Goal: Information Seeking & Learning: Learn about a topic

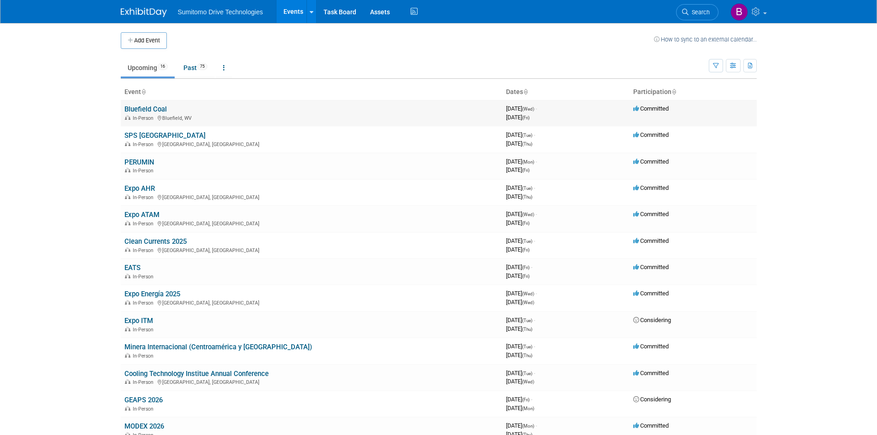
click at [149, 107] on link "Bluefield Coal" at bounding box center [145, 109] width 42 height 8
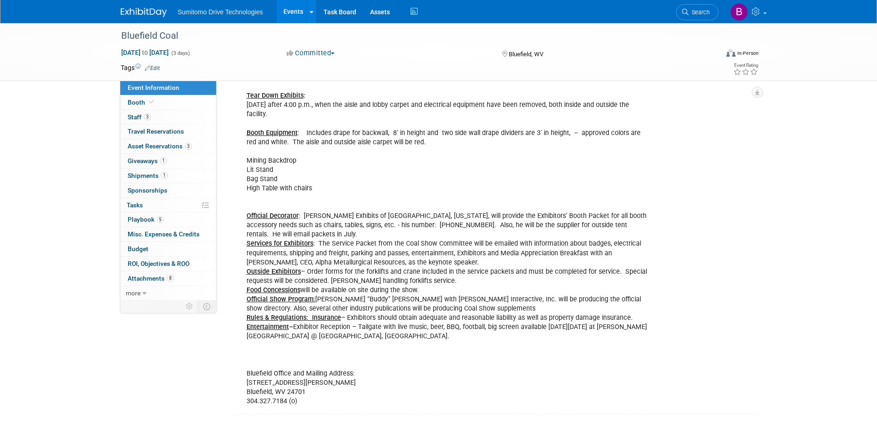
scroll to position [277, 0]
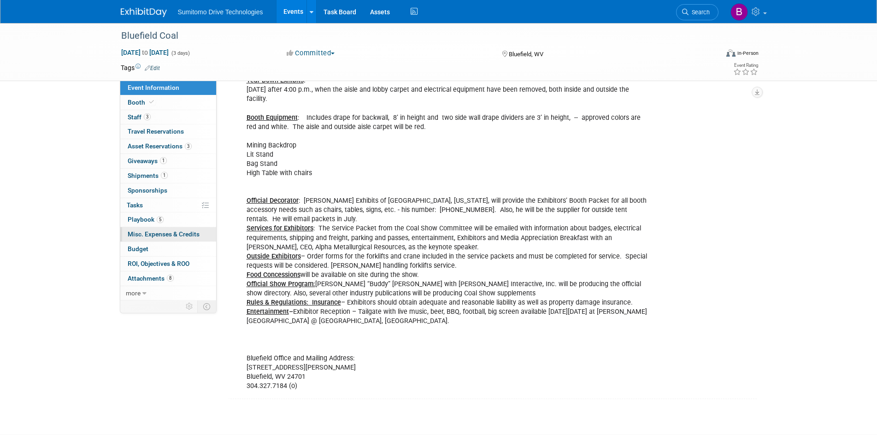
click at [174, 234] on span "Misc. Expenses & Credits 0" at bounding box center [164, 234] width 72 height 7
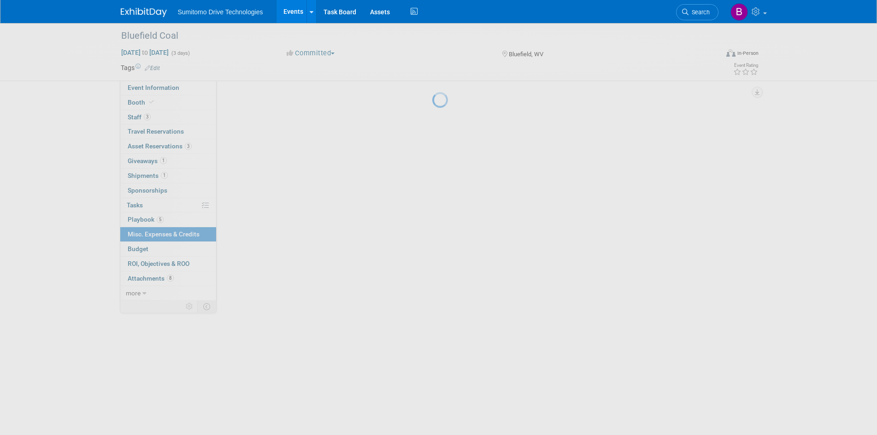
scroll to position [0, 0]
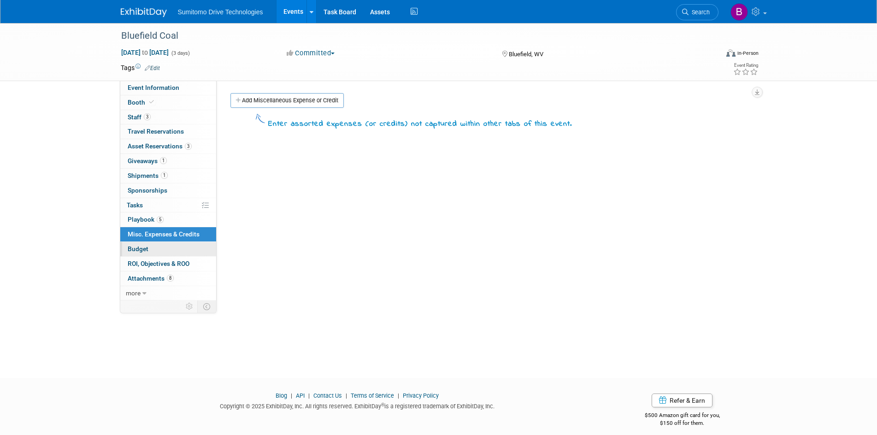
click at [143, 248] on span "Budget" at bounding box center [138, 248] width 21 height 7
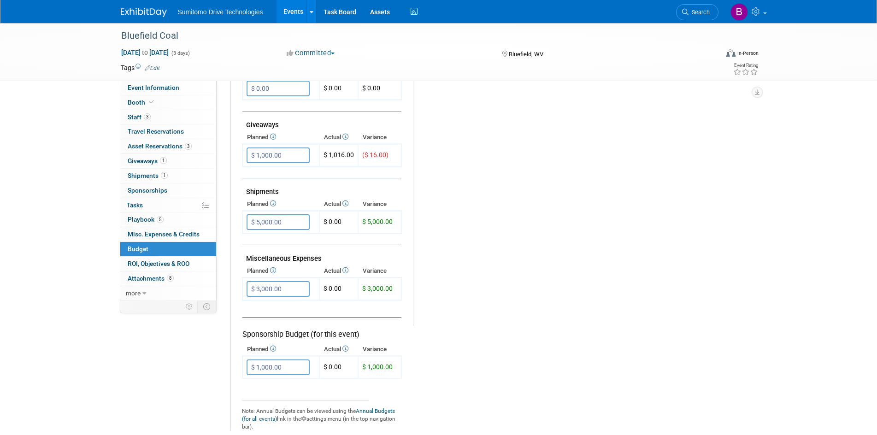
scroll to position [415, 0]
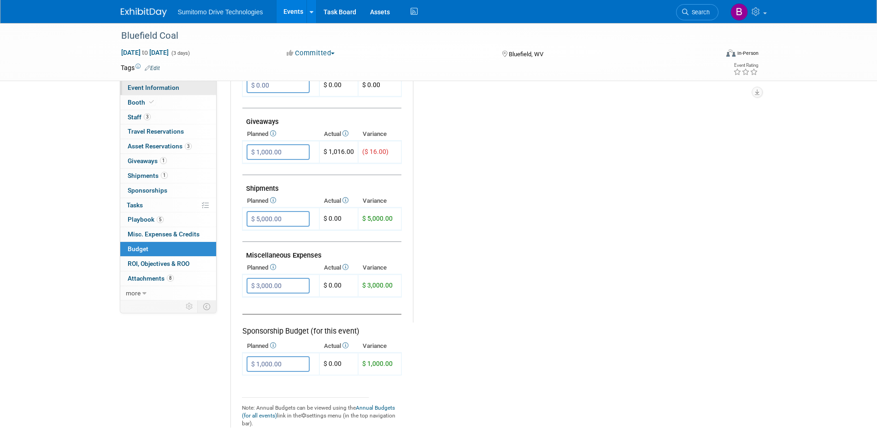
click at [163, 92] on link "Event Information" at bounding box center [168, 88] width 96 height 14
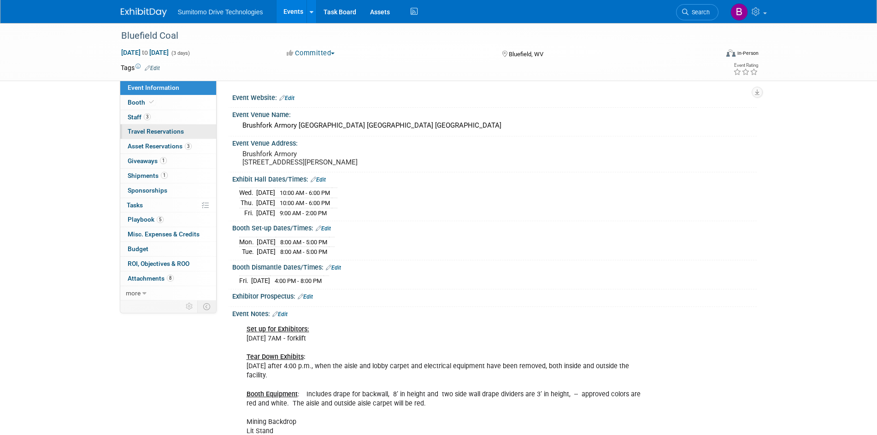
click at [163, 125] on link "0 Travel Reservations 0" at bounding box center [168, 131] width 96 height 14
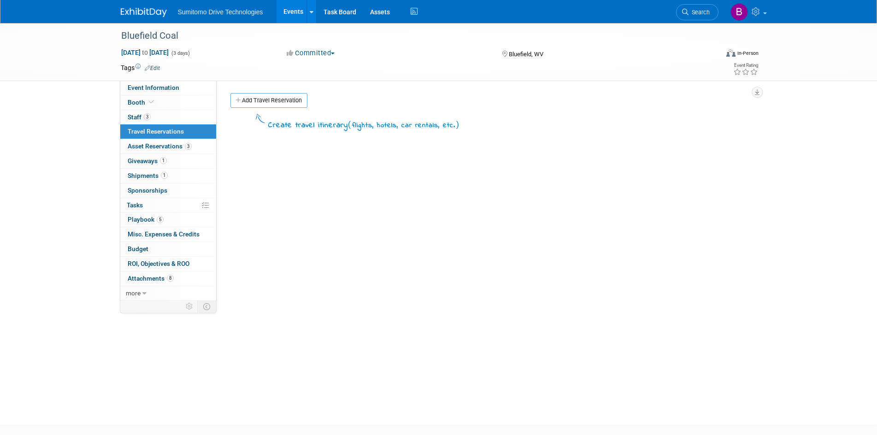
click at [165, 135] on span "Travel Reservations 0" at bounding box center [156, 131] width 56 height 7
click at [168, 145] on span "Asset Reservations 3" at bounding box center [160, 145] width 64 height 7
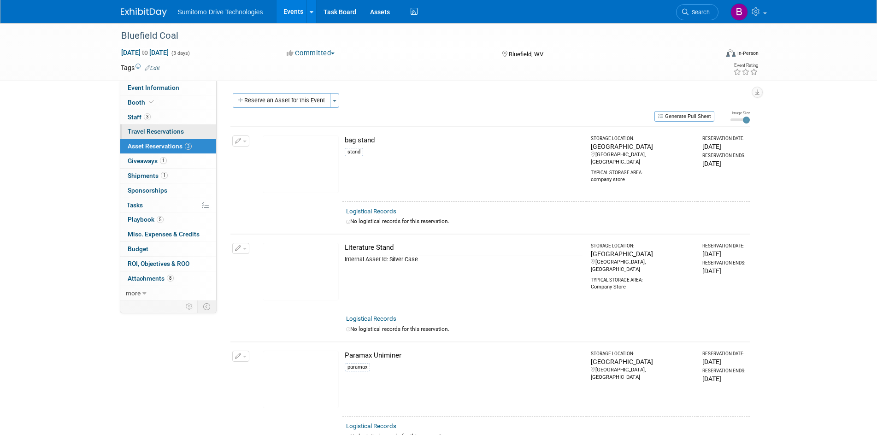
click at [165, 127] on link "0 Travel Reservations 0" at bounding box center [168, 131] width 96 height 14
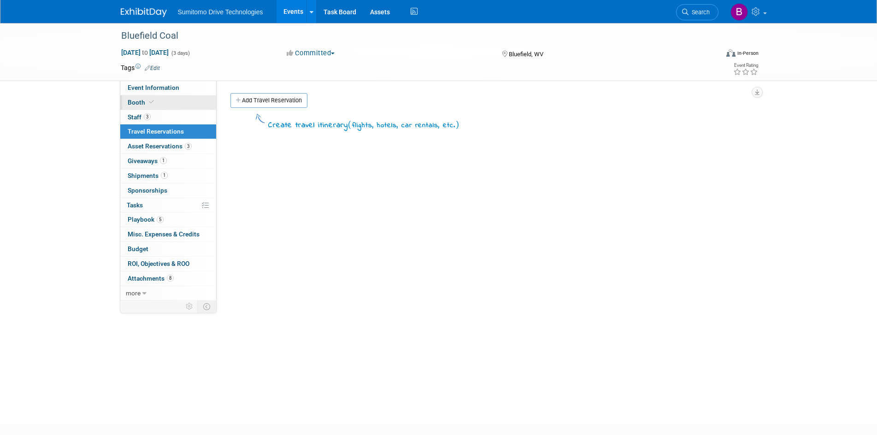
click at [153, 97] on link "Booth" at bounding box center [168, 102] width 96 height 14
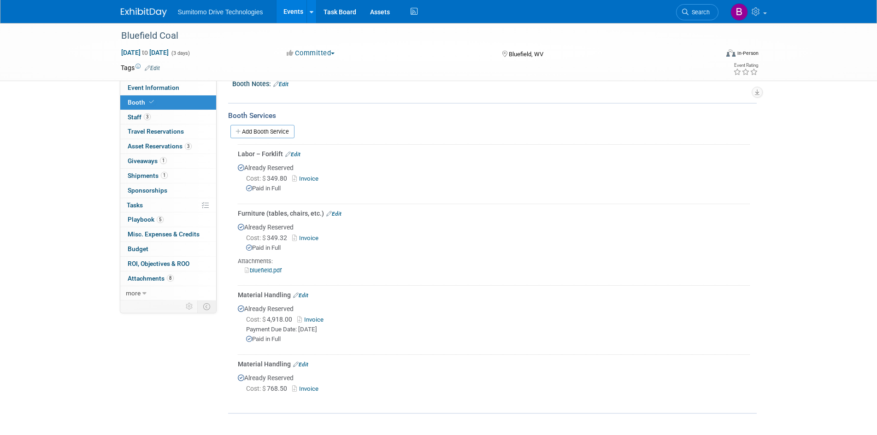
scroll to position [138, 0]
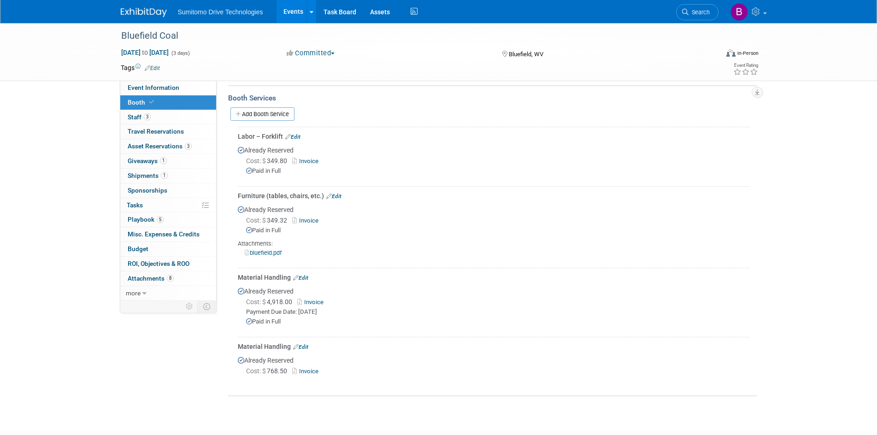
click at [316, 299] on link "Invoice" at bounding box center [312, 302] width 30 height 7
click at [163, 234] on span "Misc. Expenses & Credits 0" at bounding box center [164, 234] width 72 height 7
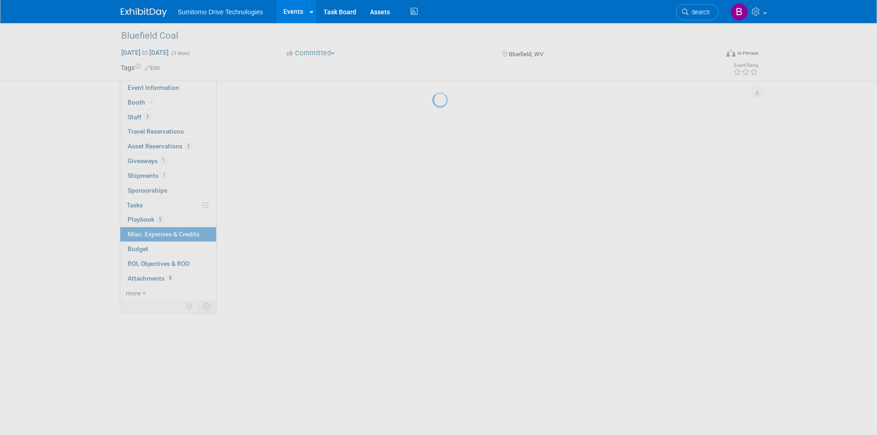
scroll to position [0, 0]
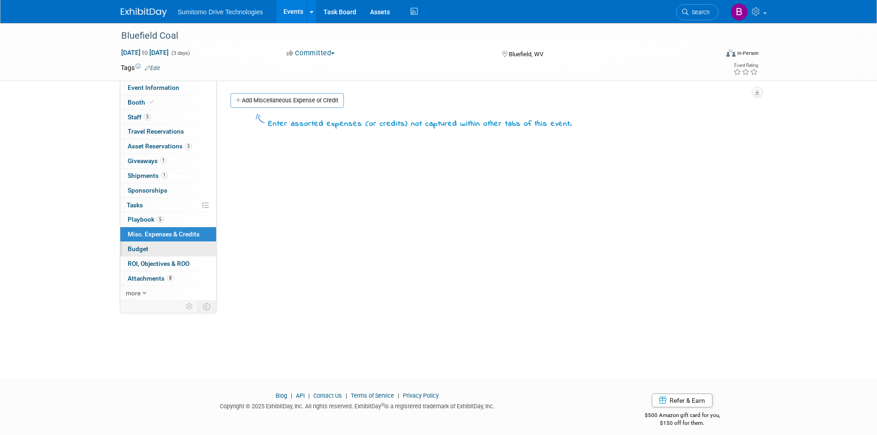
click at [162, 255] on link "Budget" at bounding box center [168, 249] width 96 height 14
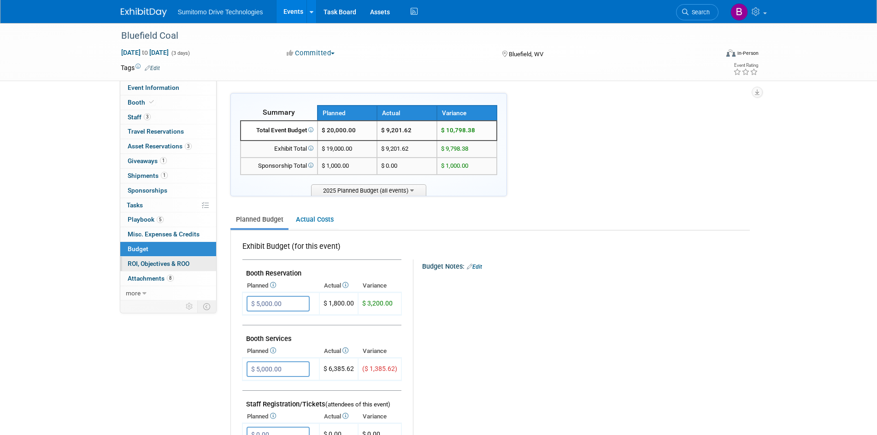
click at [166, 261] on span "ROI, Objectives & ROO 0" at bounding box center [159, 263] width 62 height 7
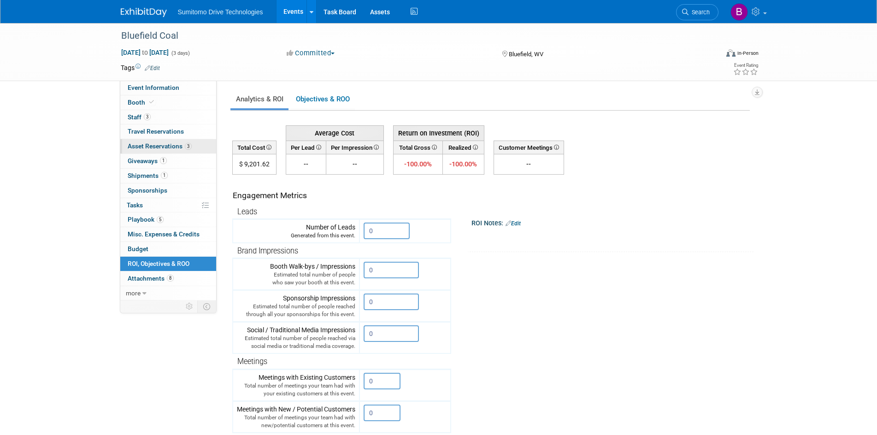
click at [143, 146] on span "Asset Reservations 3" at bounding box center [160, 145] width 64 height 7
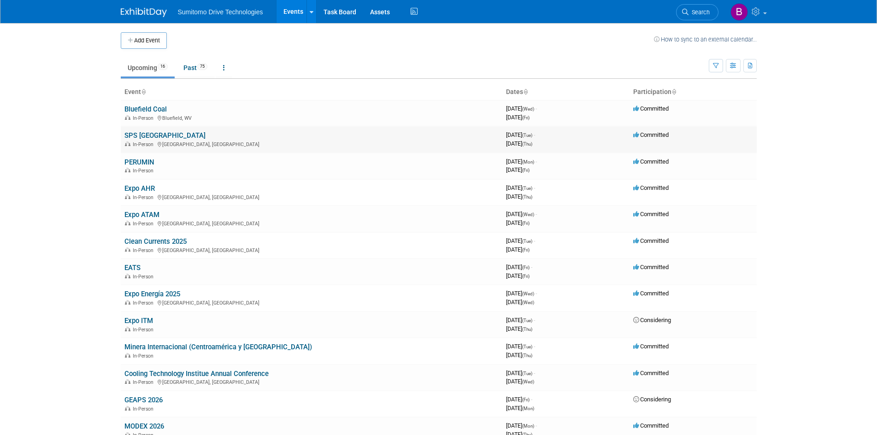
click at [148, 136] on link "SPS [GEOGRAPHIC_DATA]" at bounding box center [164, 135] width 81 height 8
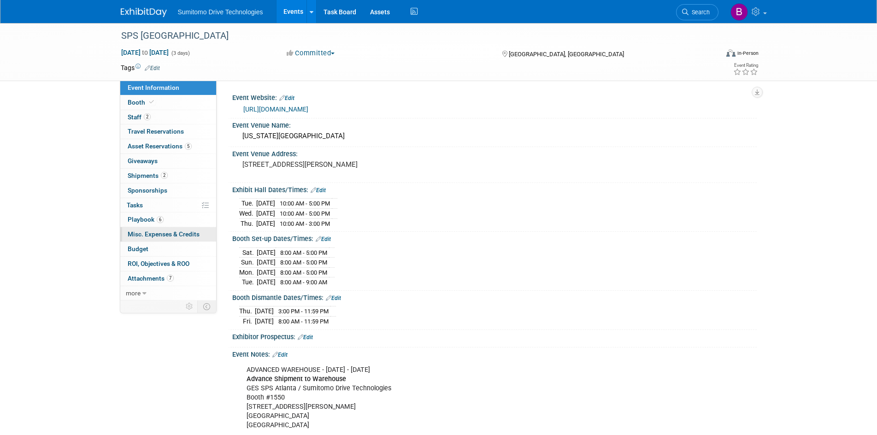
click at [169, 237] on span "Misc. Expenses & Credits 0" at bounding box center [164, 234] width 72 height 7
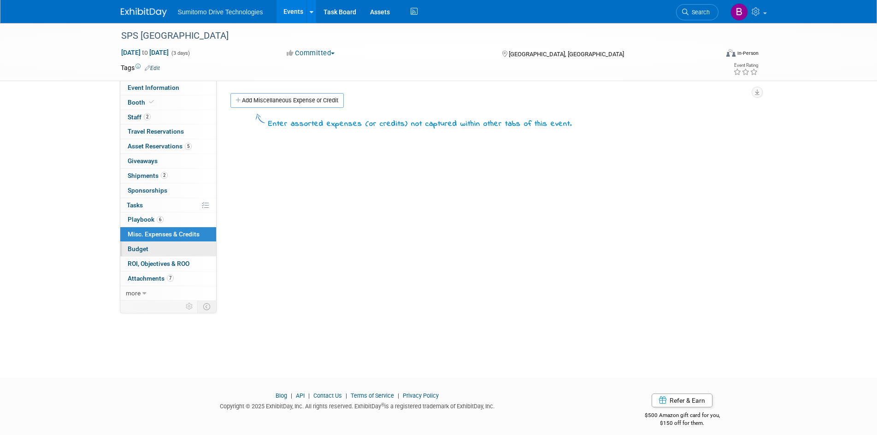
click at [170, 251] on link "Budget" at bounding box center [168, 249] width 96 height 14
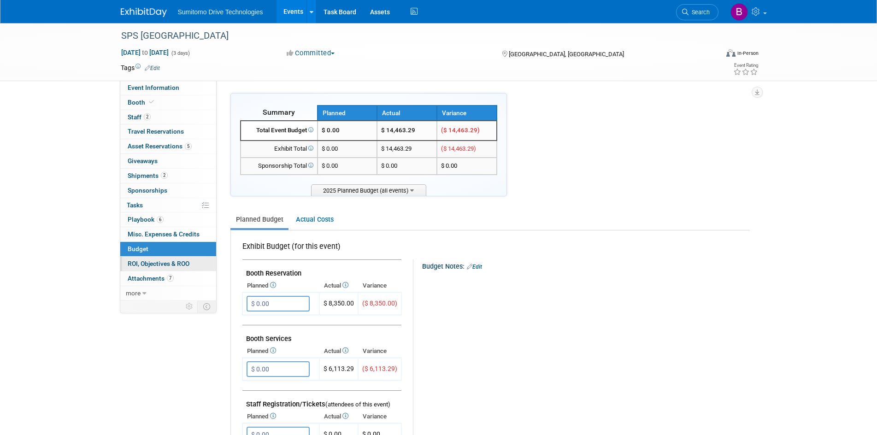
click at [175, 261] on span "ROI, Objectives & ROO 0" at bounding box center [159, 263] width 62 height 7
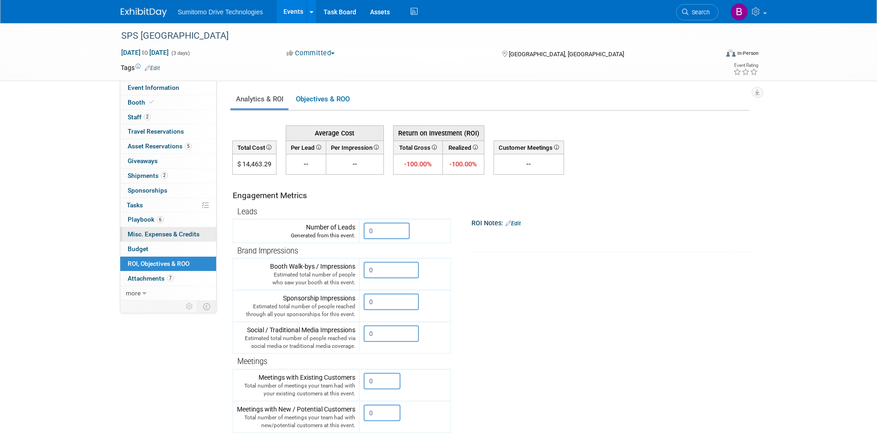
click at [178, 235] on span "Misc. Expenses & Credits 0" at bounding box center [164, 234] width 72 height 7
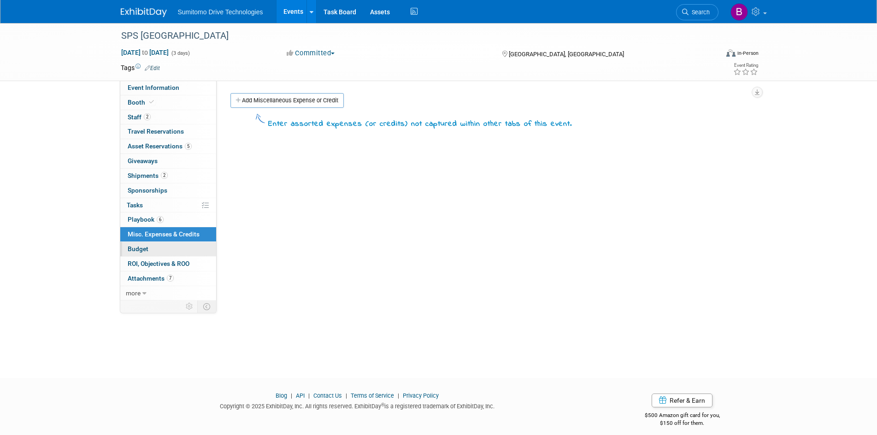
click at [178, 249] on link "Budget" at bounding box center [168, 249] width 96 height 14
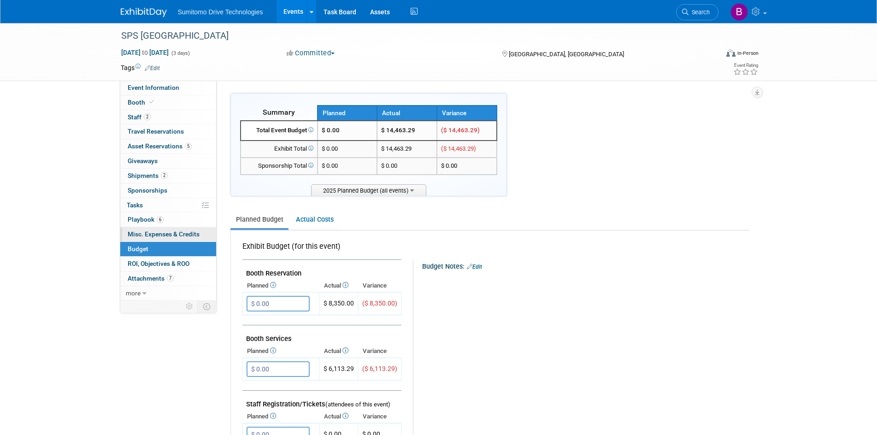
click at [174, 232] on span "Misc. Expenses & Credits 0" at bounding box center [164, 234] width 72 height 7
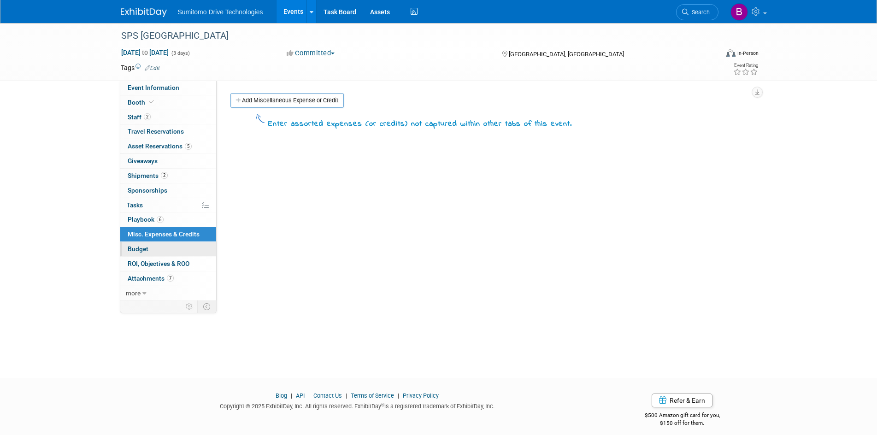
click at [174, 252] on link "Budget" at bounding box center [168, 249] width 96 height 14
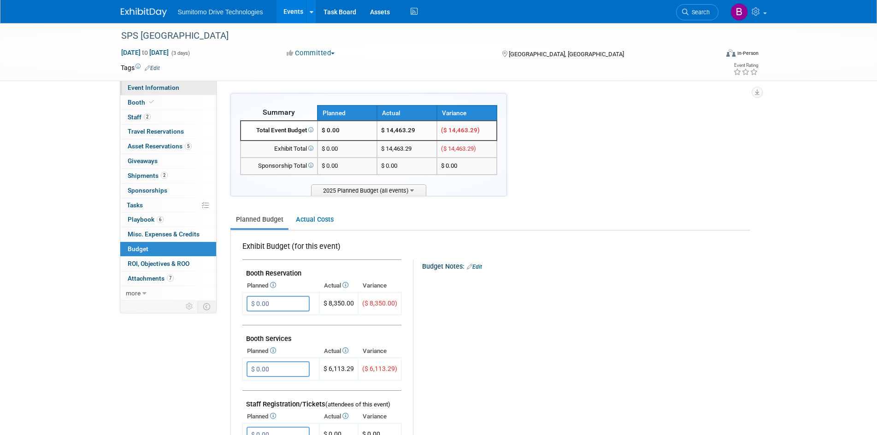
click at [144, 94] on link "Event Information" at bounding box center [168, 88] width 96 height 14
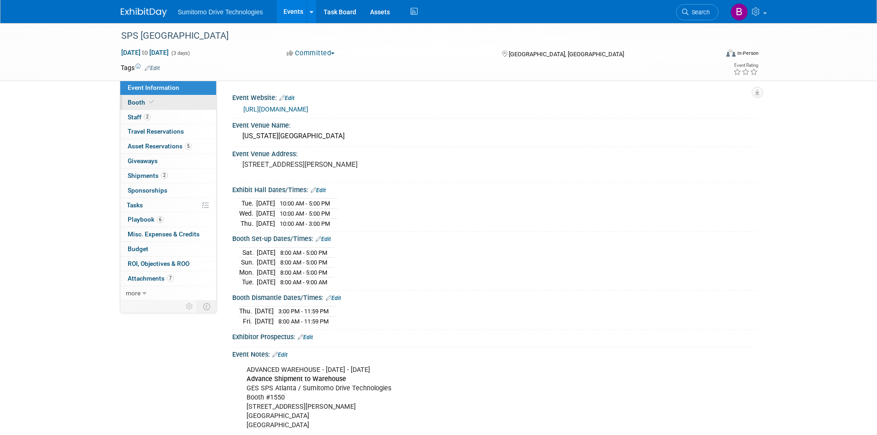
click at [145, 100] on span "Booth" at bounding box center [142, 102] width 28 height 7
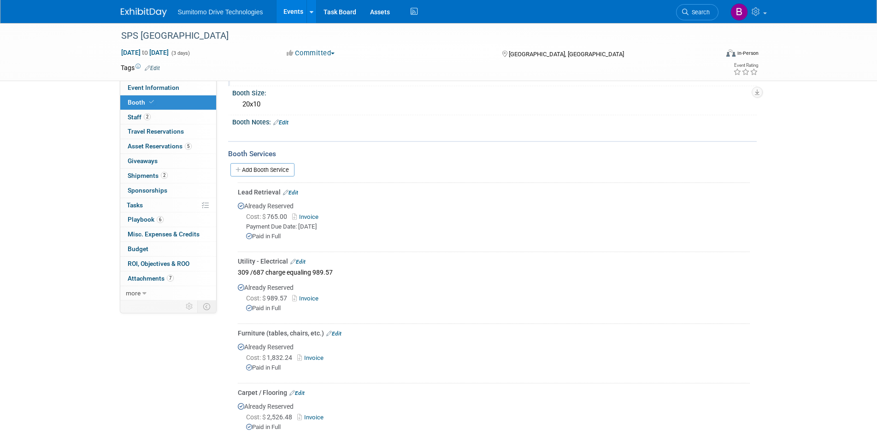
scroll to position [138, 0]
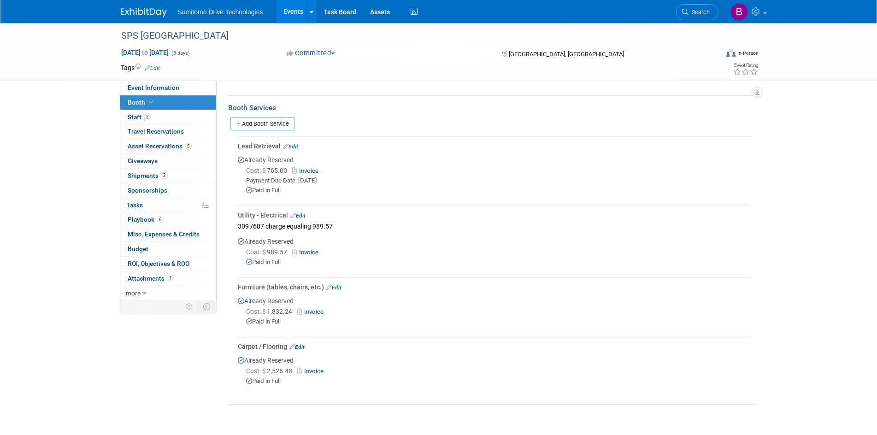
click at [319, 368] on link "Invoice" at bounding box center [312, 371] width 30 height 7
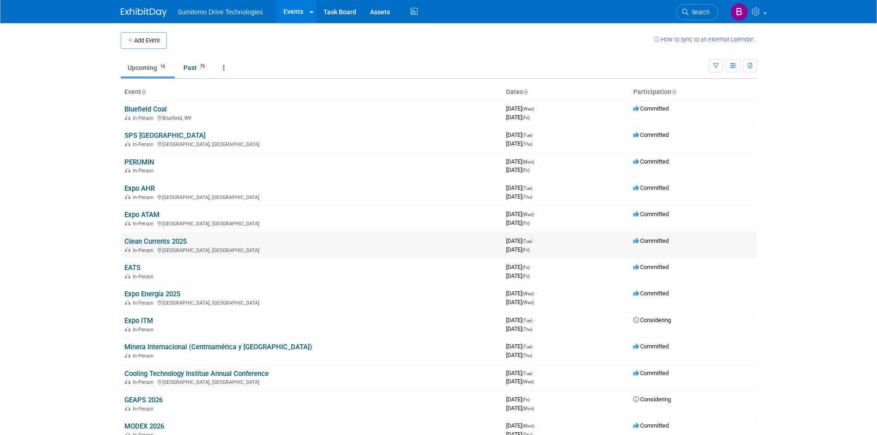
click at [137, 243] on link "Clean Currents 2025" at bounding box center [155, 241] width 62 height 8
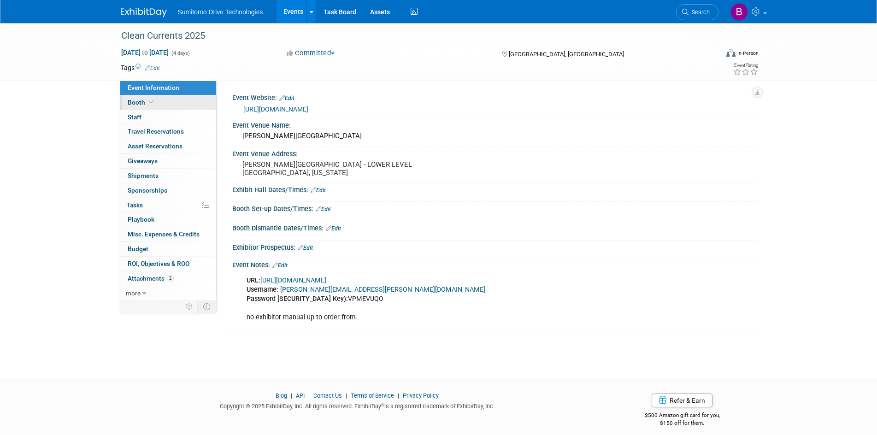
click at [158, 105] on link "Booth" at bounding box center [168, 102] width 96 height 14
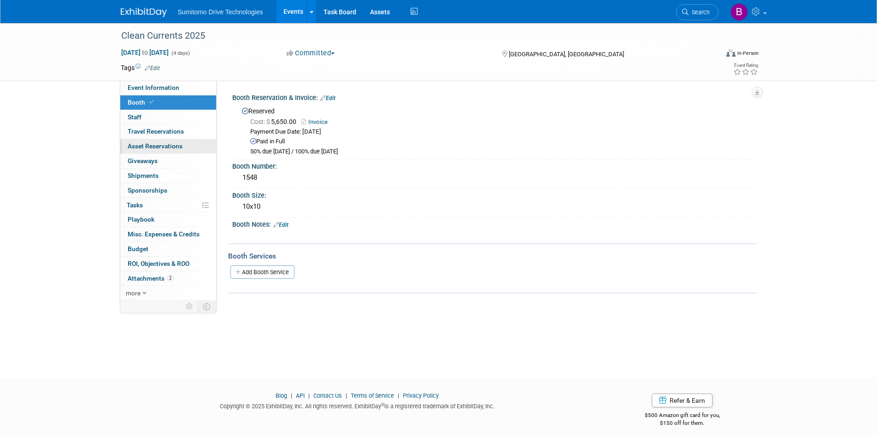
click at [153, 143] on span "Asset Reservations 0" at bounding box center [155, 145] width 55 height 7
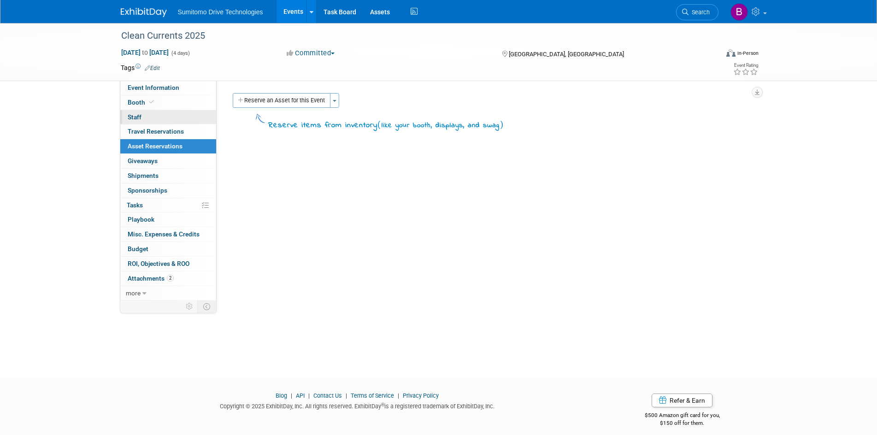
click at [146, 110] on link "0 Staff 0" at bounding box center [168, 117] width 96 height 14
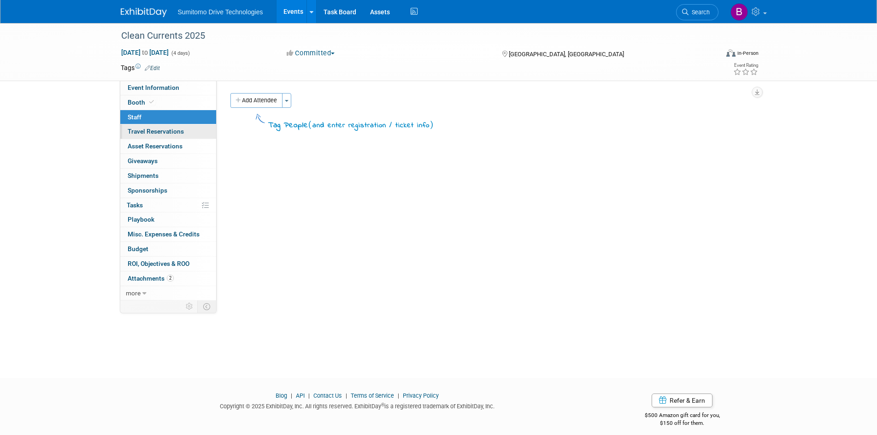
click at [152, 132] on span "Travel Reservations 0" at bounding box center [156, 131] width 56 height 7
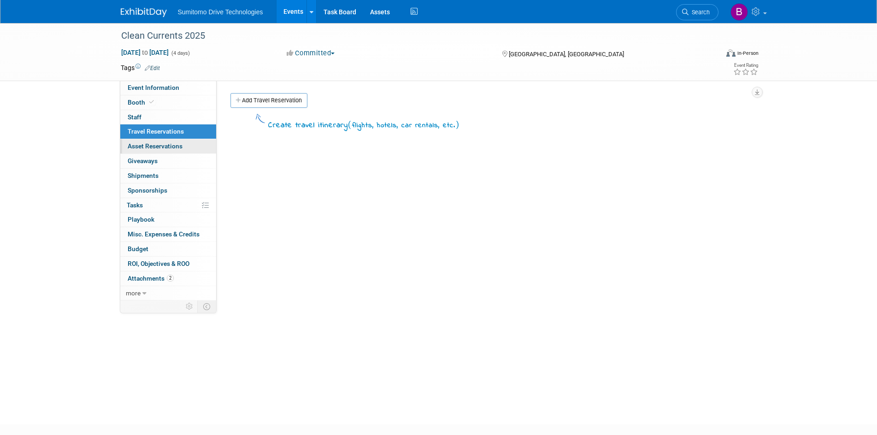
click at [156, 144] on span "Asset Reservations 0" at bounding box center [155, 145] width 55 height 7
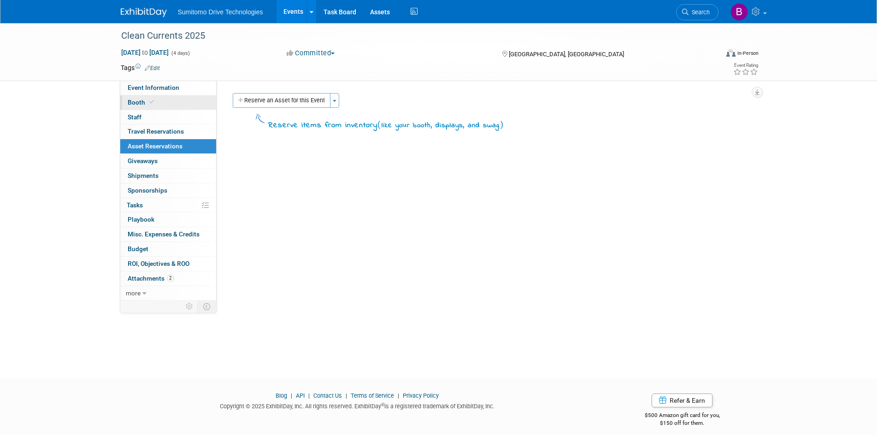
click at [149, 100] on icon at bounding box center [151, 102] width 5 height 5
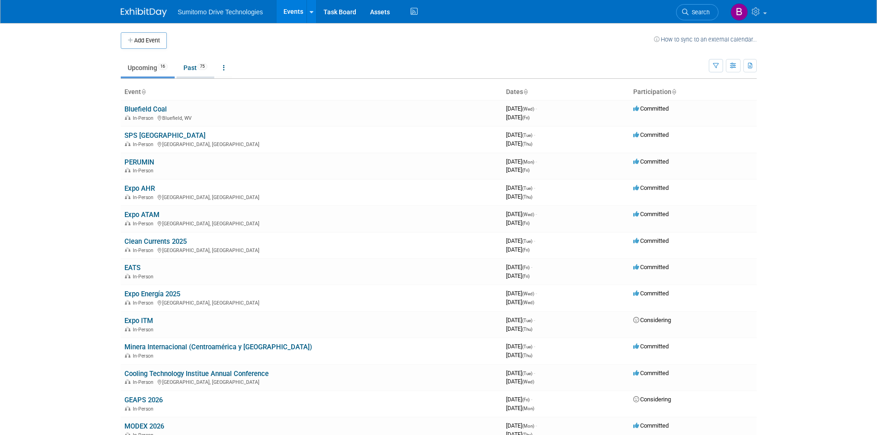
click at [189, 70] on link "Past 75" at bounding box center [196, 68] width 38 height 18
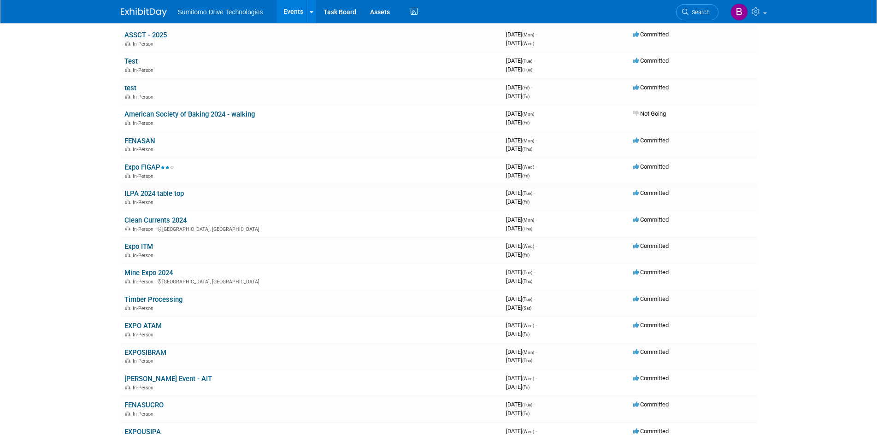
scroll to position [461, 0]
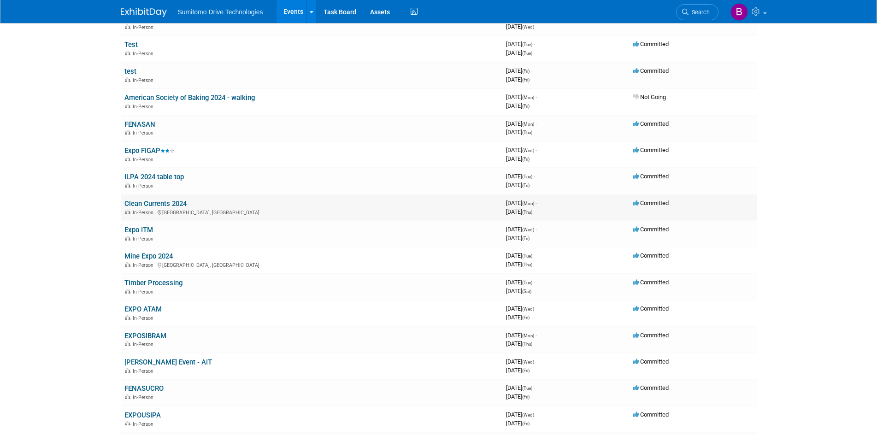
click at [159, 207] on link "Clean Currents 2024" at bounding box center [155, 204] width 62 height 8
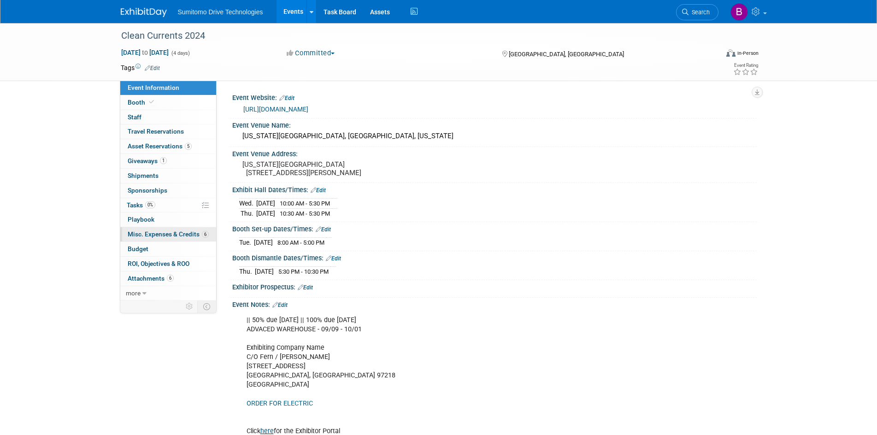
click at [173, 230] on link "6 Misc. Expenses & Credits 6" at bounding box center [168, 234] width 96 height 14
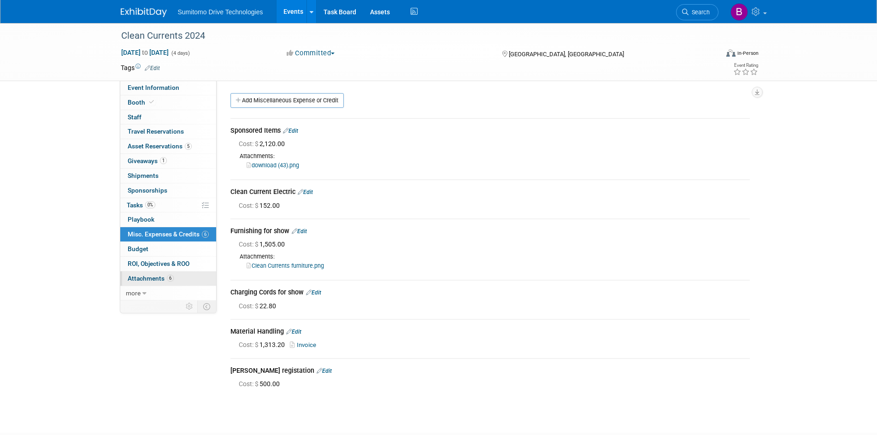
click at [154, 272] on link "6 Attachments 6" at bounding box center [168, 279] width 96 height 14
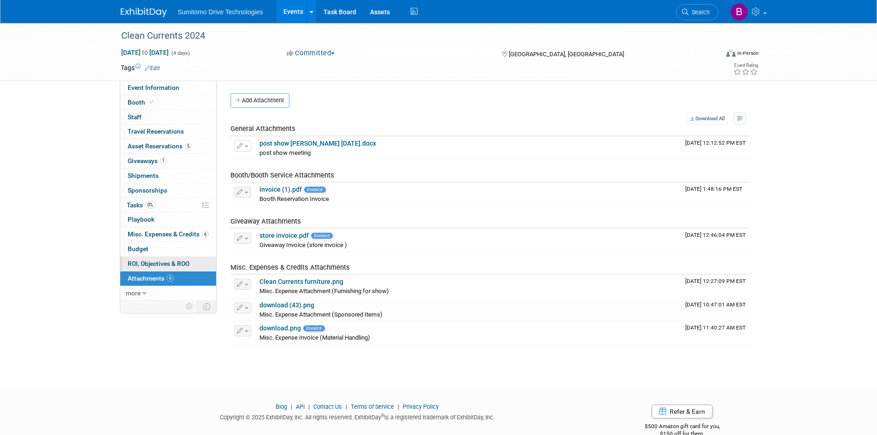
click at [148, 263] on span "ROI, Objectives & ROO 0" at bounding box center [159, 263] width 62 height 7
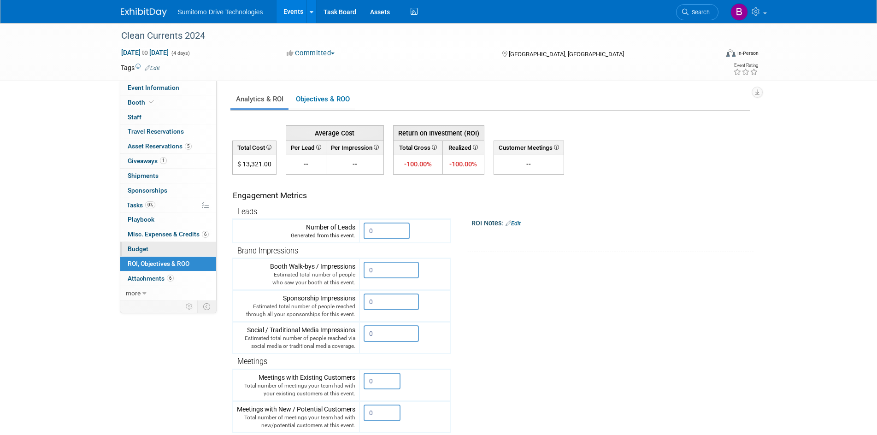
click at [160, 255] on link "Budget" at bounding box center [168, 249] width 96 height 14
